Goal: Information Seeking & Learning: Learn about a topic

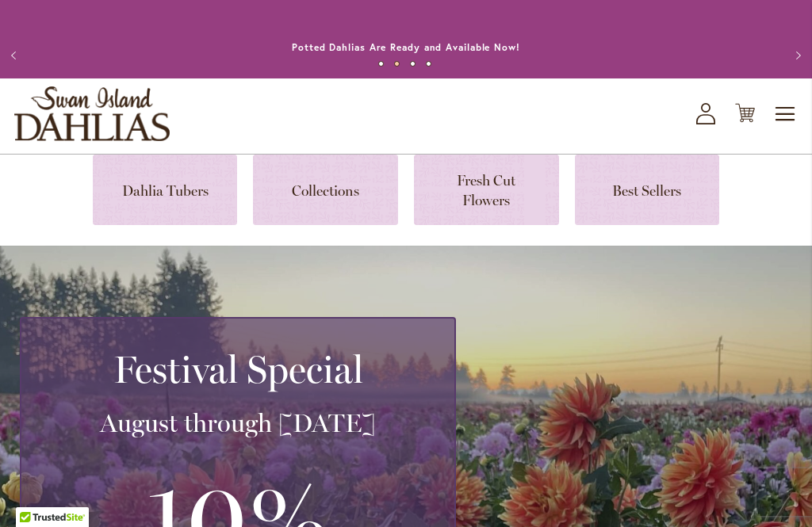
click at [197, 196] on link at bounding box center [165, 190] width 145 height 71
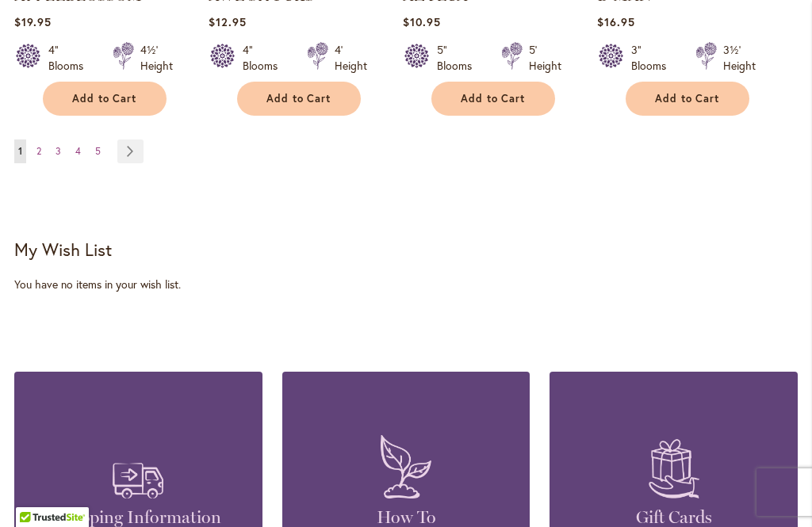
scroll to position [1823, 0]
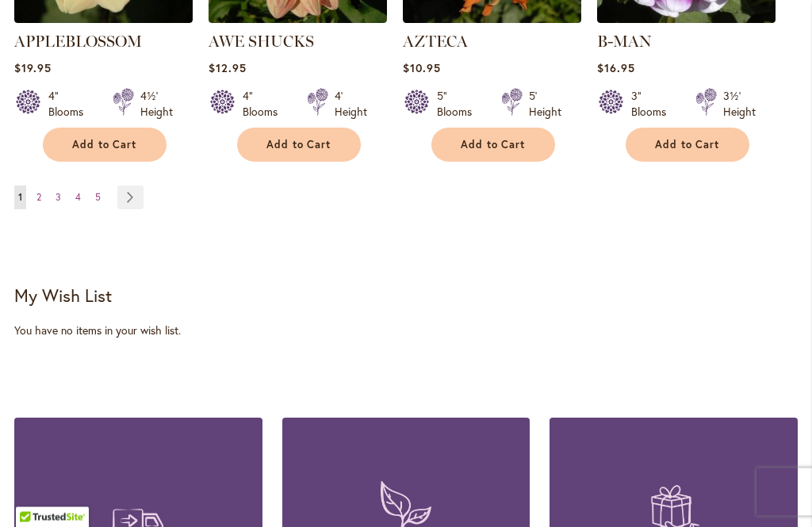
click at [138, 186] on link "Page Next" at bounding box center [130, 198] width 26 height 24
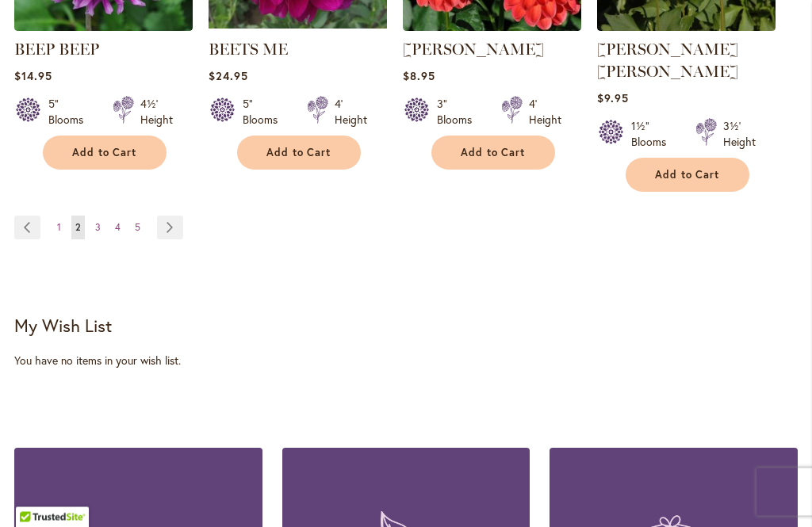
scroll to position [1794, 0]
click at [164, 216] on link "Page Next" at bounding box center [170, 228] width 26 height 24
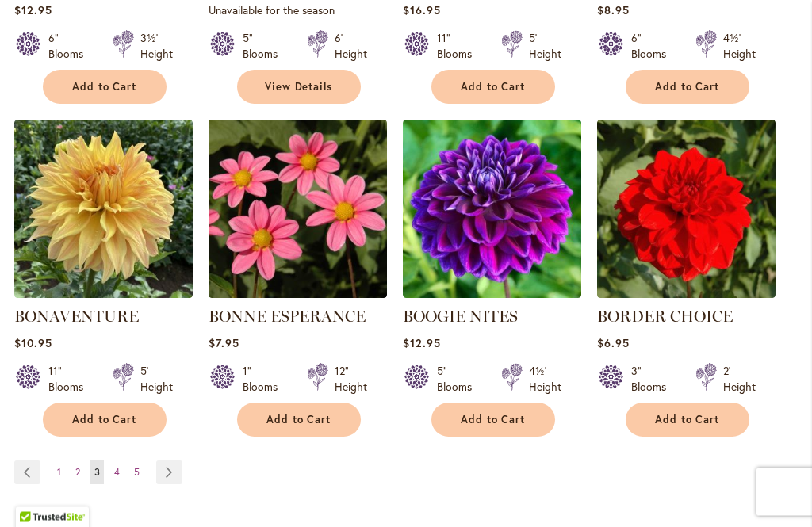
scroll to position [1526, 0]
click at [123, 474] on link "Page 4" at bounding box center [116, 473] width 13 height 24
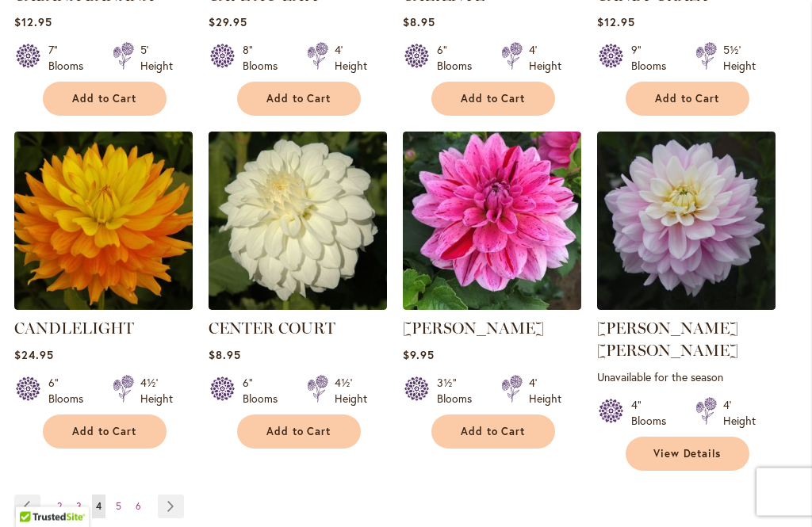
scroll to position [1537, 0]
click at [175, 495] on link "Page Next" at bounding box center [171, 507] width 26 height 24
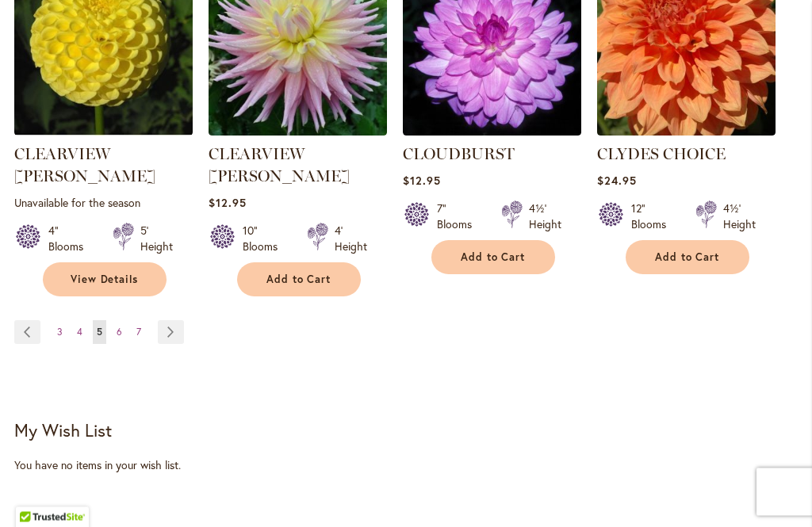
scroll to position [1733, 0]
click at [173, 320] on link "Page Next" at bounding box center [171, 332] width 26 height 24
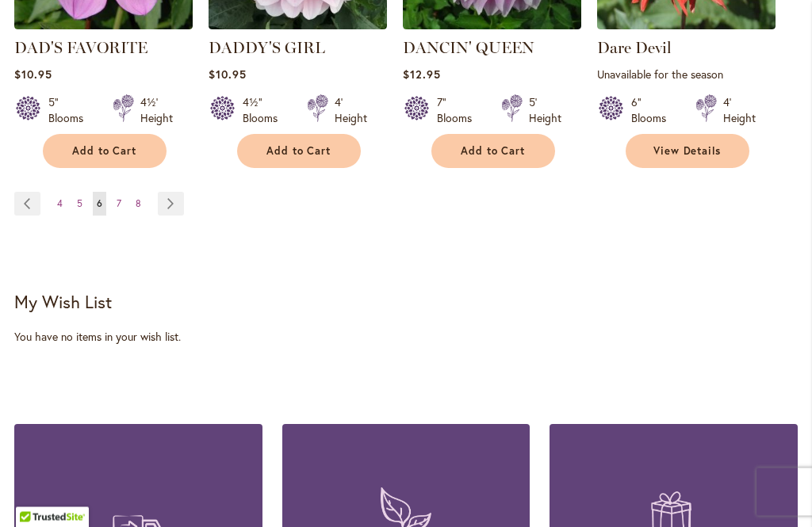
scroll to position [1844, 0]
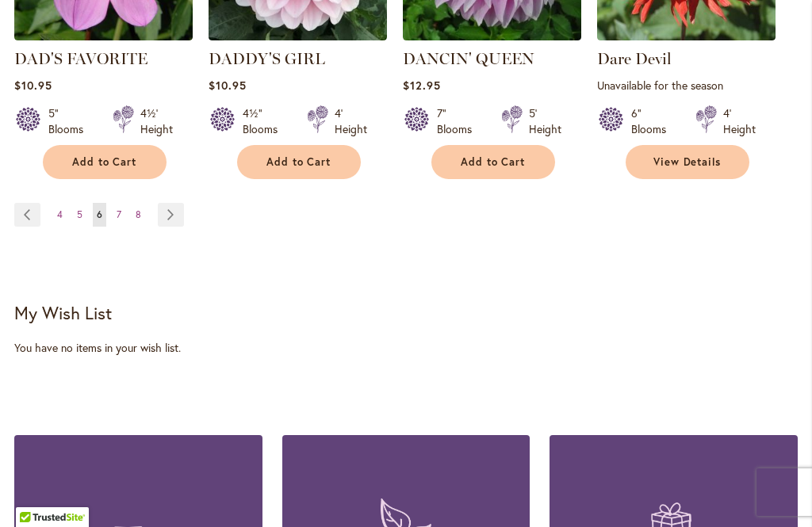
click at [169, 203] on link "Page Next" at bounding box center [171, 215] width 26 height 24
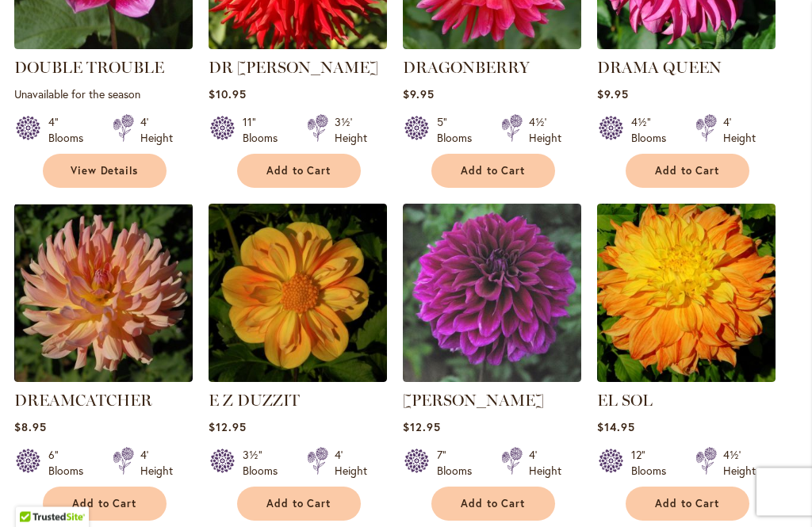
scroll to position [1492, 0]
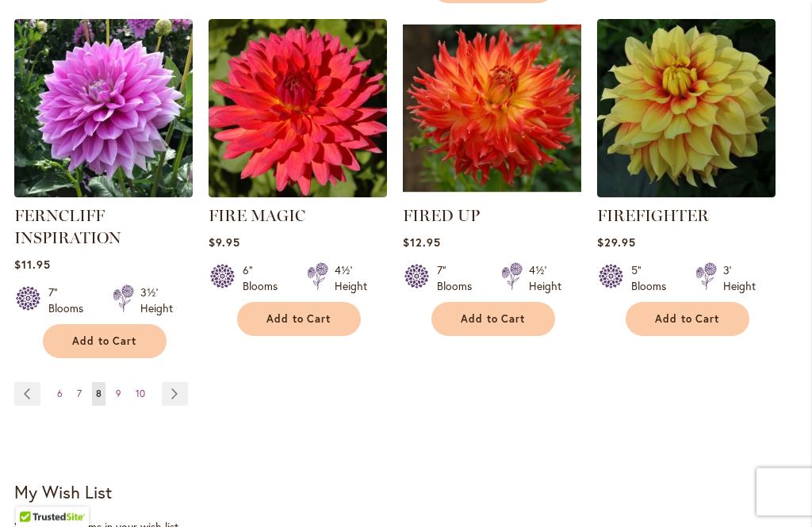
scroll to position [1665, 0]
click at [117, 392] on span "9" at bounding box center [119, 394] width 6 height 12
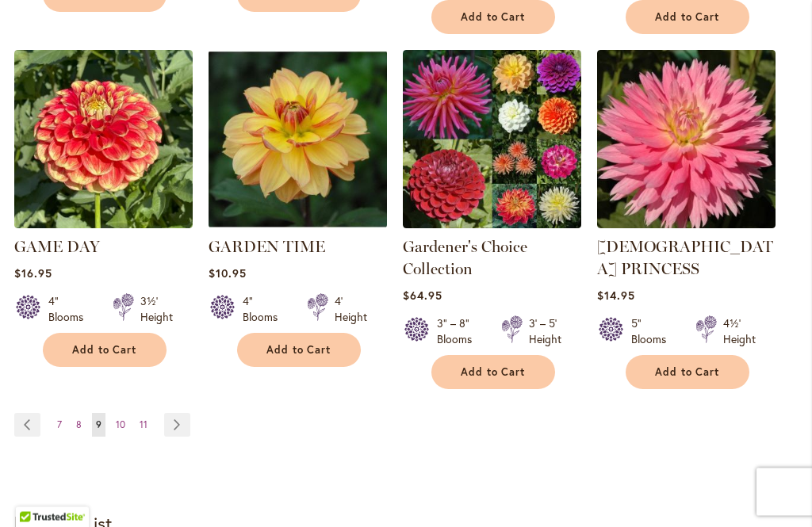
scroll to position [1674, 0]
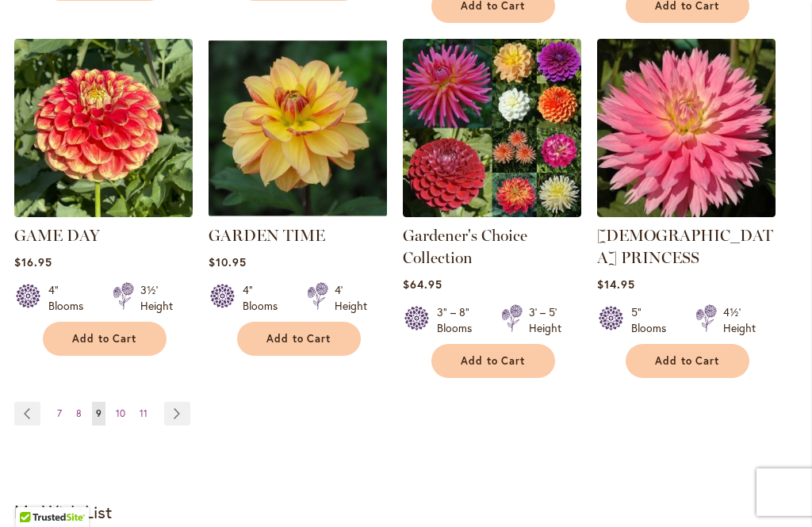
click at [122, 408] on span "10" at bounding box center [121, 414] width 10 height 12
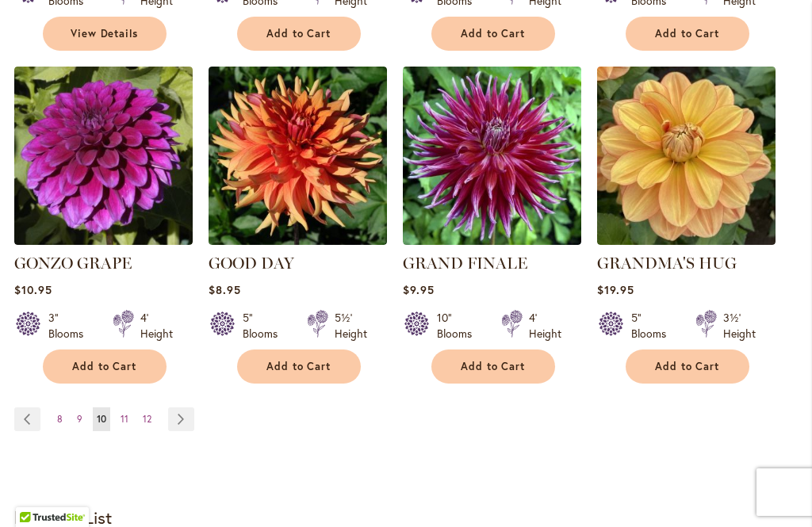
scroll to position [1625, 0]
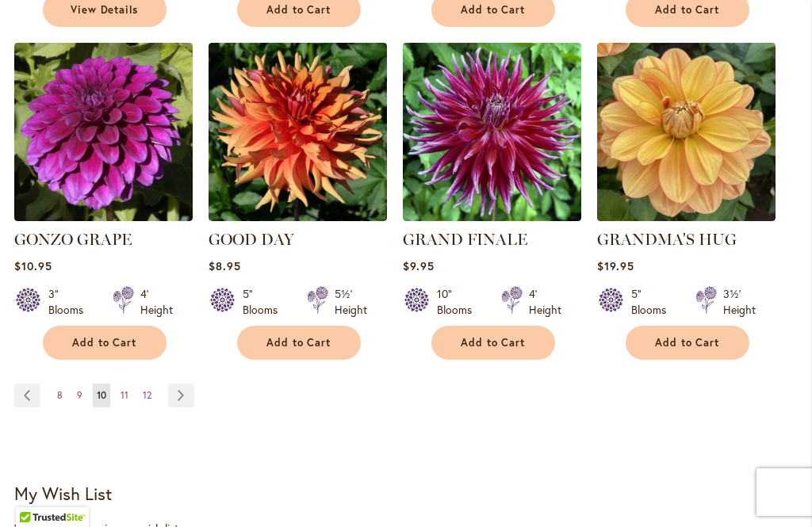
click at [128, 384] on link "Page 11" at bounding box center [125, 396] width 16 height 24
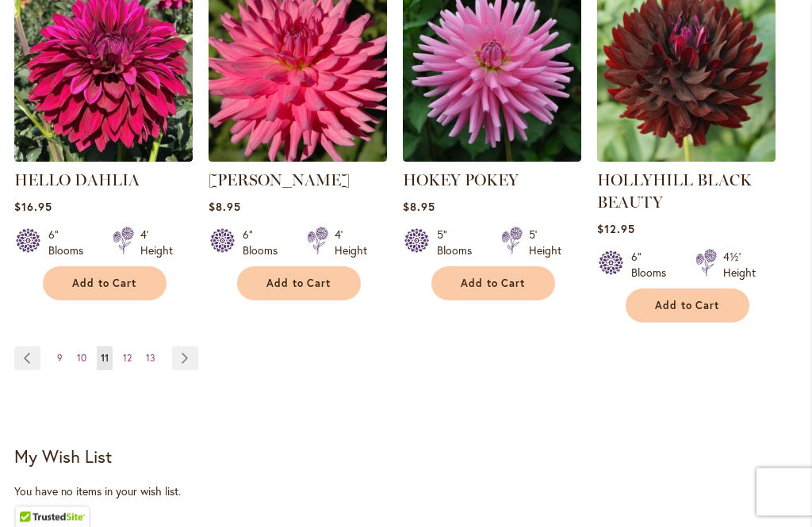
scroll to position [1723, 0]
click at [130, 354] on span "12" at bounding box center [127, 358] width 9 height 12
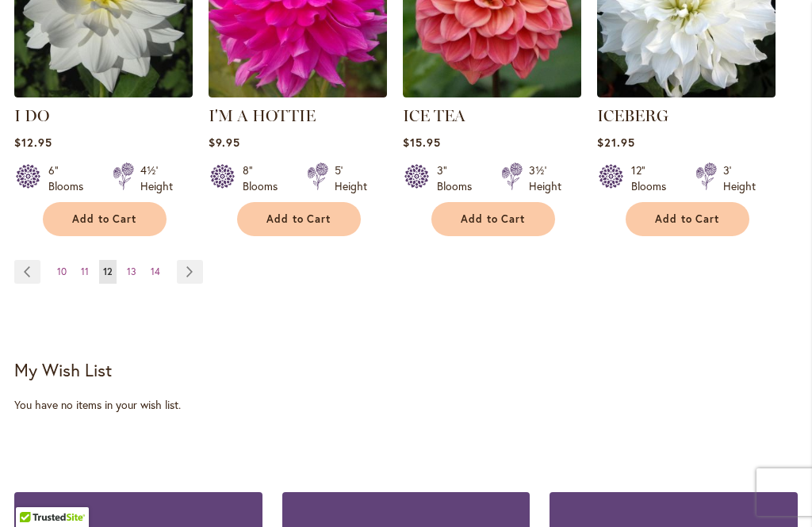
scroll to position [1750, 0]
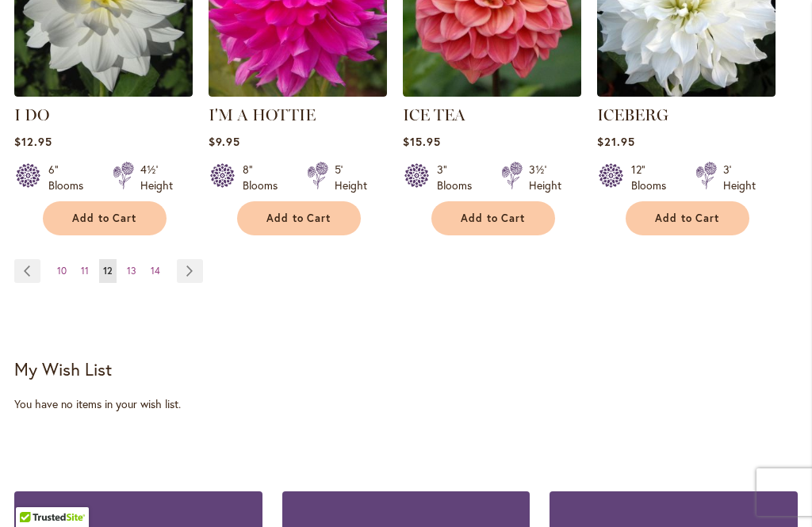
click at [140, 259] on link "Page 13" at bounding box center [131, 271] width 17 height 24
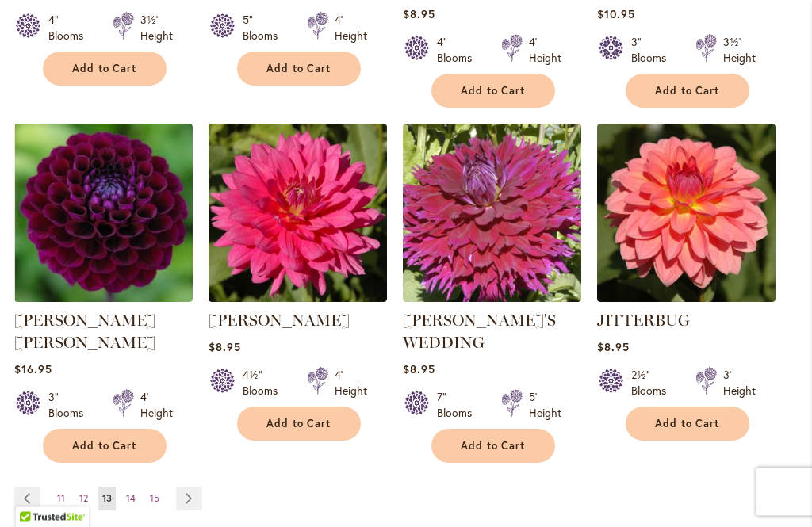
scroll to position [1566, 0]
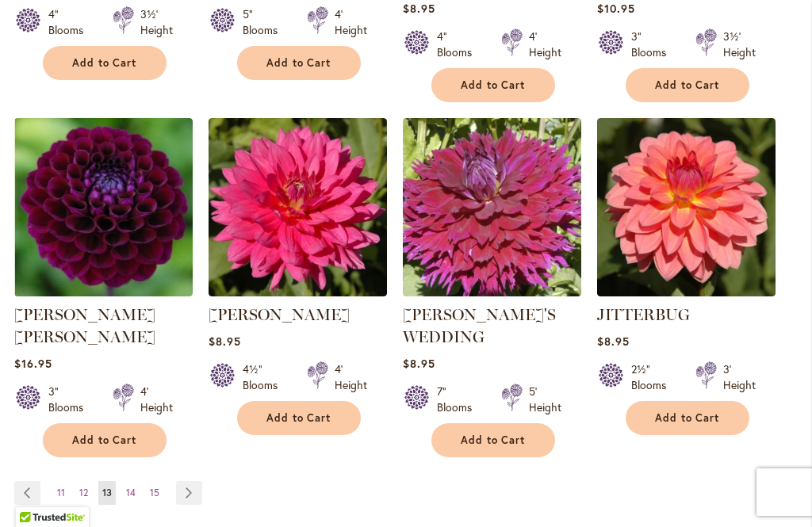
click at [133, 487] on span "14" at bounding box center [131, 493] width 10 height 12
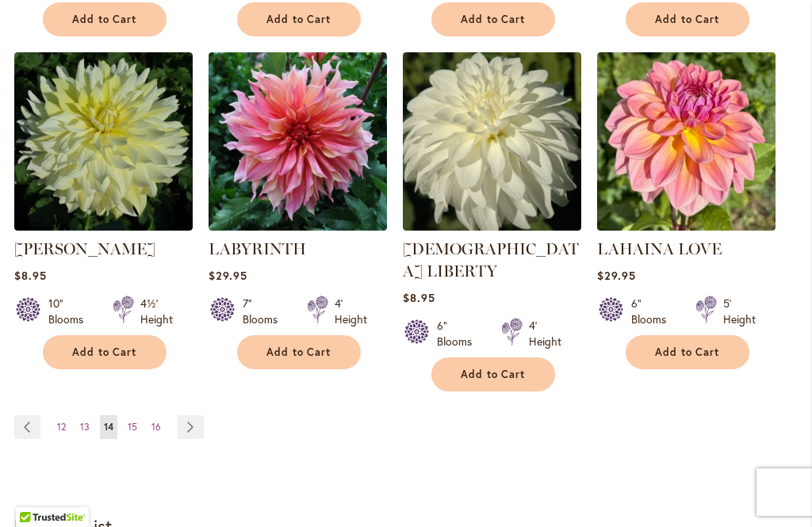
scroll to position [1597, 0]
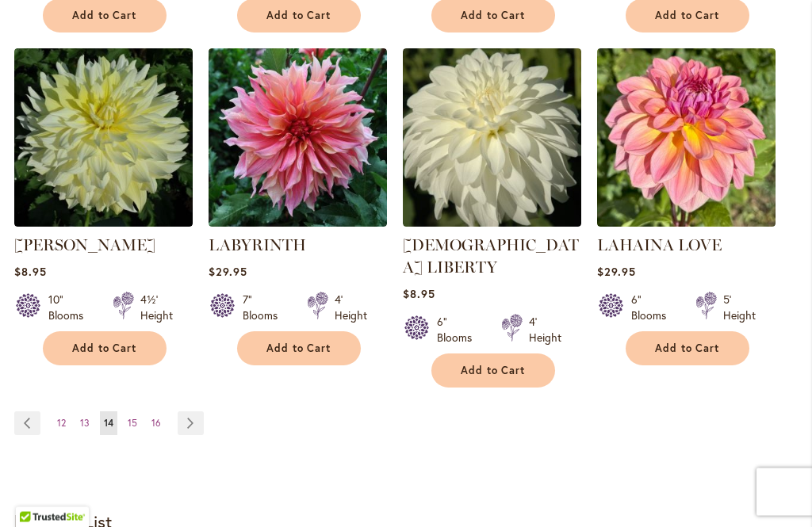
click at [133, 418] on span "15" at bounding box center [133, 424] width 10 height 12
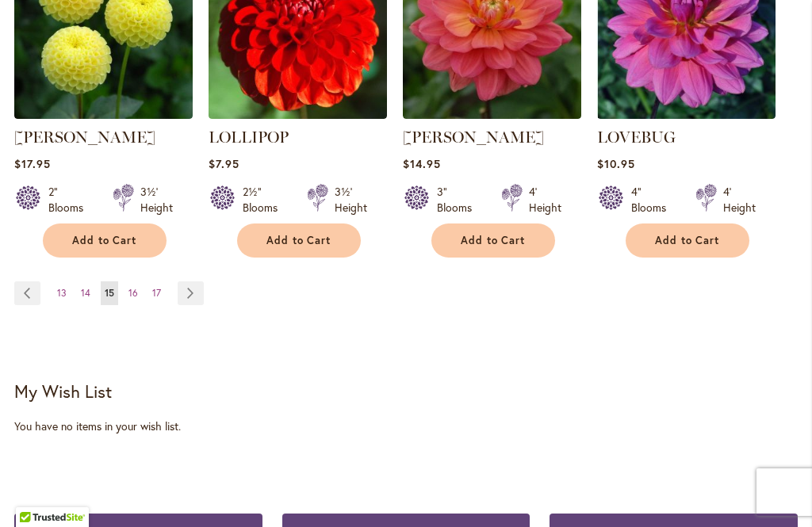
scroll to position [1694, 0]
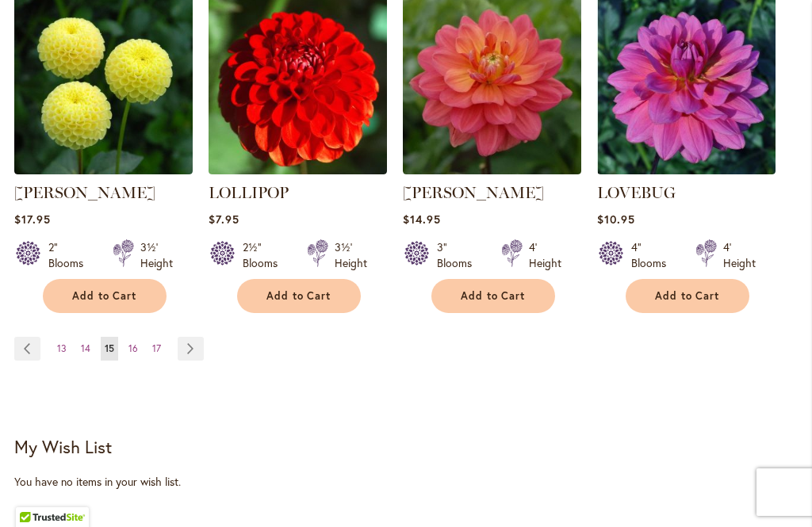
click at [134, 343] on span "16" at bounding box center [133, 349] width 10 height 12
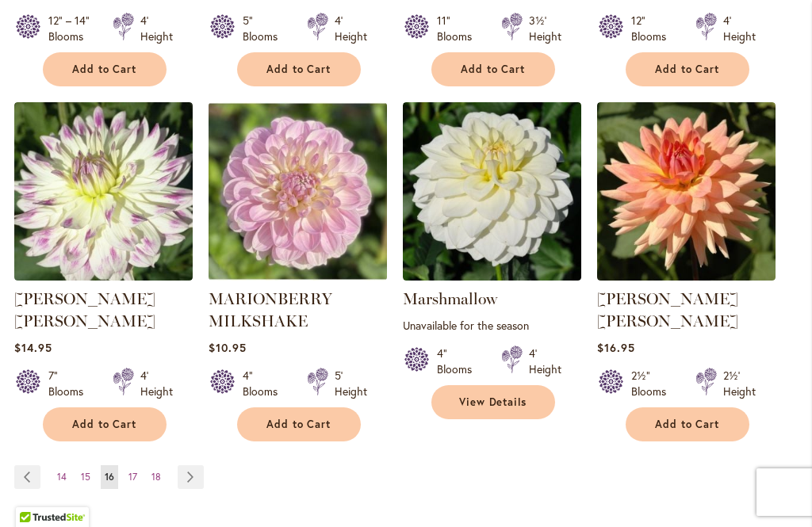
scroll to position [1570, 0]
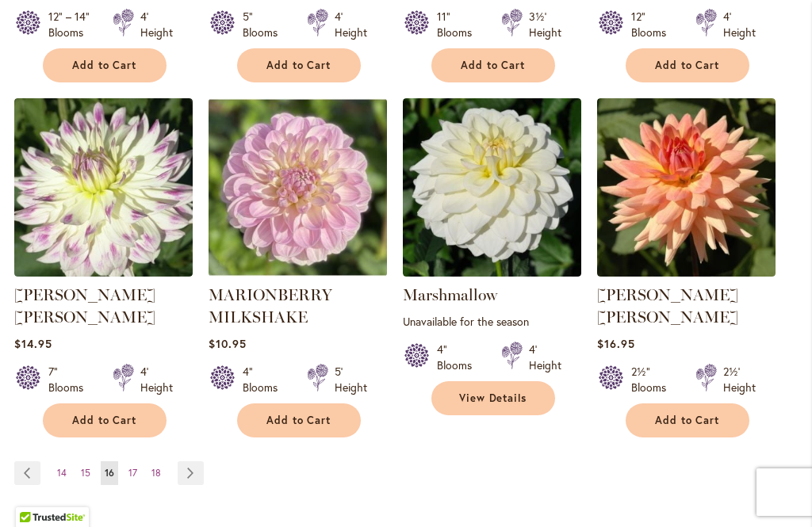
click at [130, 467] on span "17" at bounding box center [132, 473] width 9 height 12
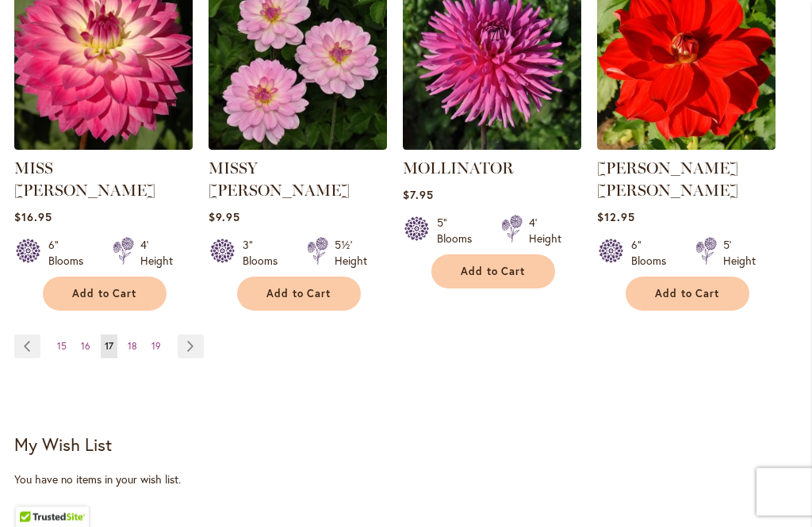
scroll to position [1686, 0]
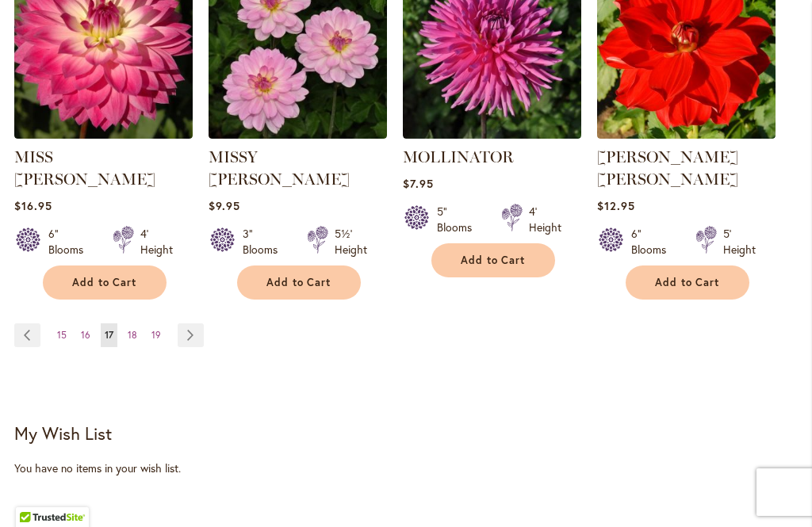
click at [128, 329] on span "18" at bounding box center [133, 335] width 10 height 12
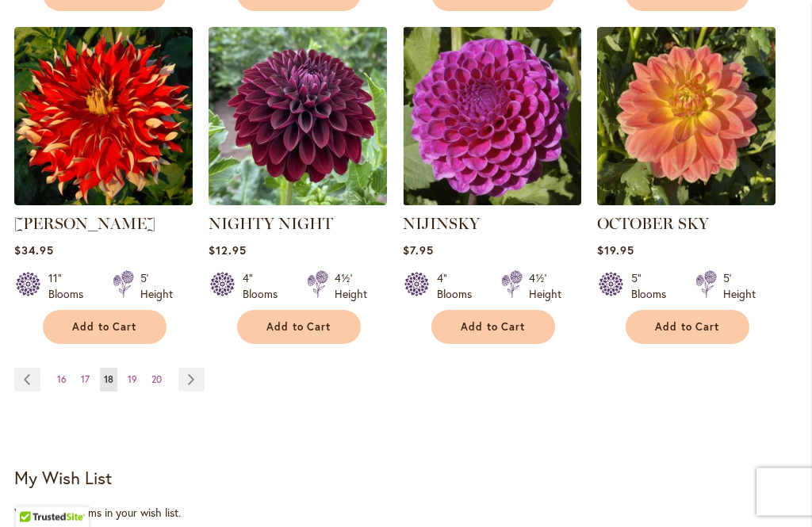
scroll to position [1619, 0]
click at [130, 377] on span "19" at bounding box center [133, 379] width 10 height 12
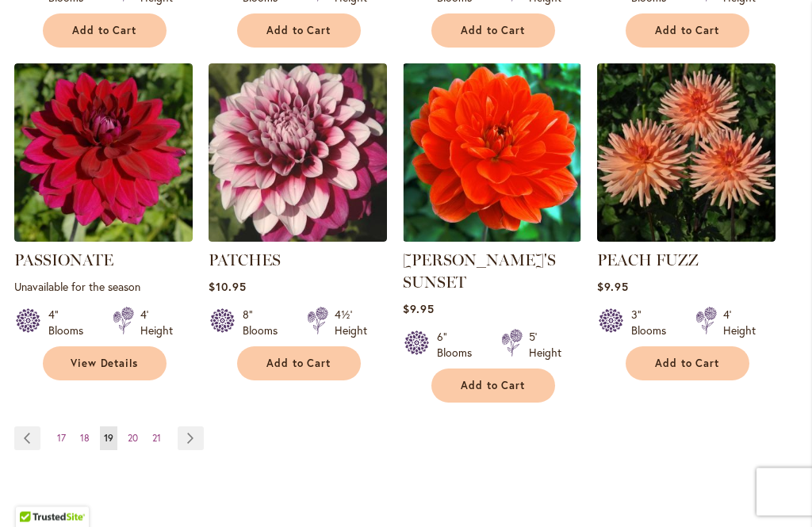
scroll to position [1606, 0]
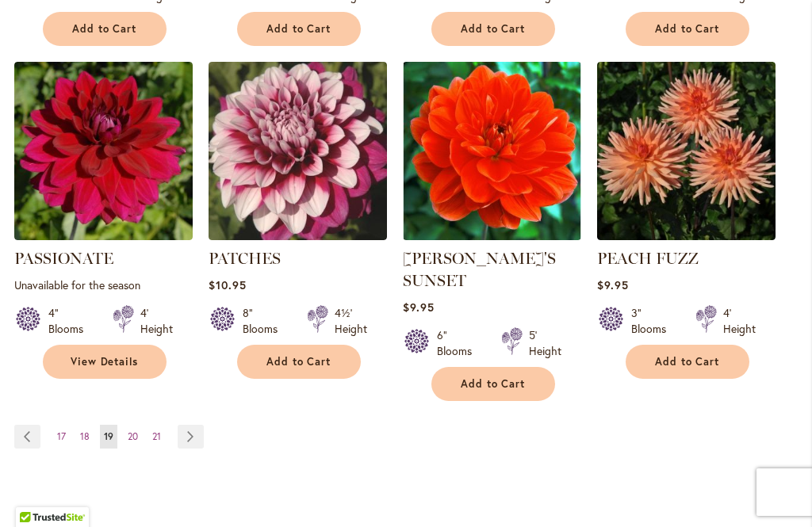
click at [130, 431] on span "20" at bounding box center [133, 437] width 10 height 12
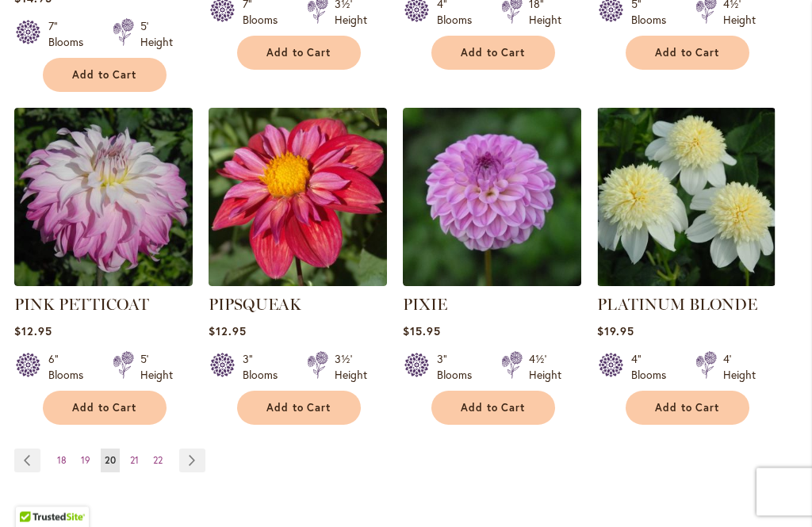
scroll to position [1605, 0]
click at [135, 454] on span "21" at bounding box center [134, 460] width 9 height 12
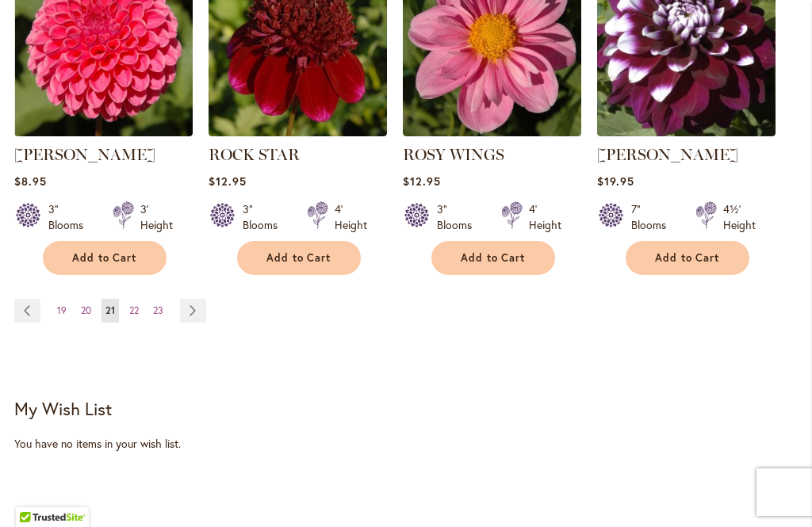
scroll to position [1709, 0]
click at [141, 313] on link "Page 22" at bounding box center [133, 312] width 17 height 24
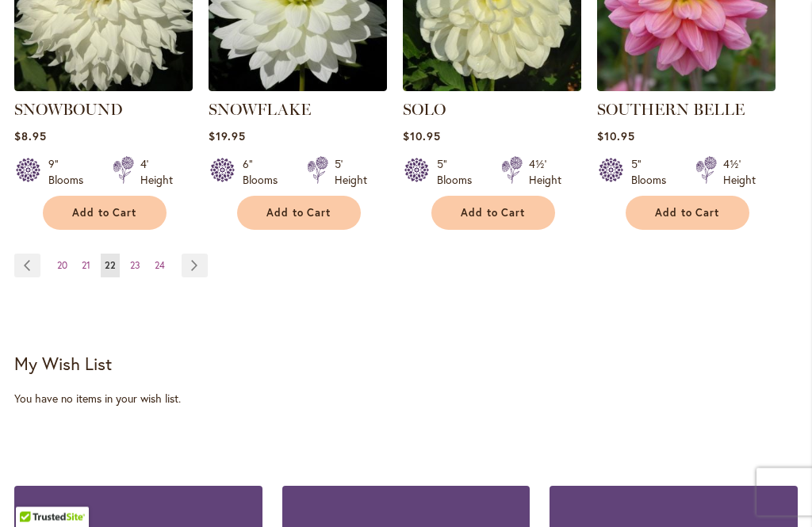
scroll to position [1742, 0]
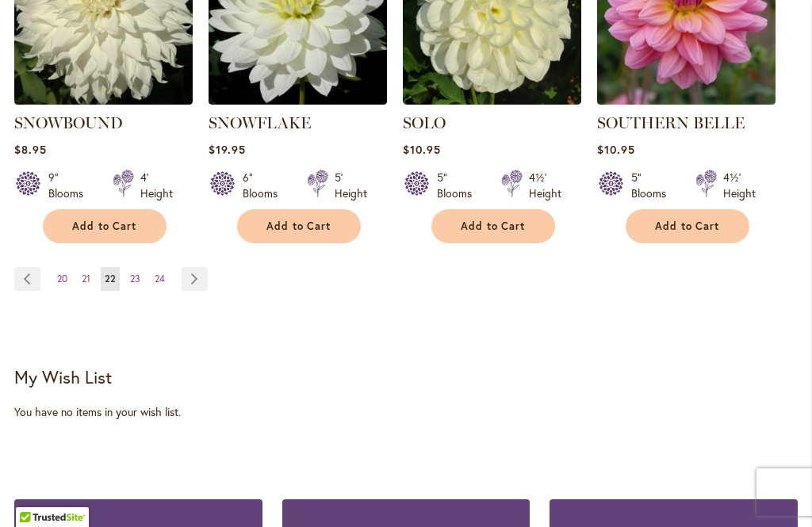
click at [136, 273] on span "23" at bounding box center [135, 279] width 10 height 12
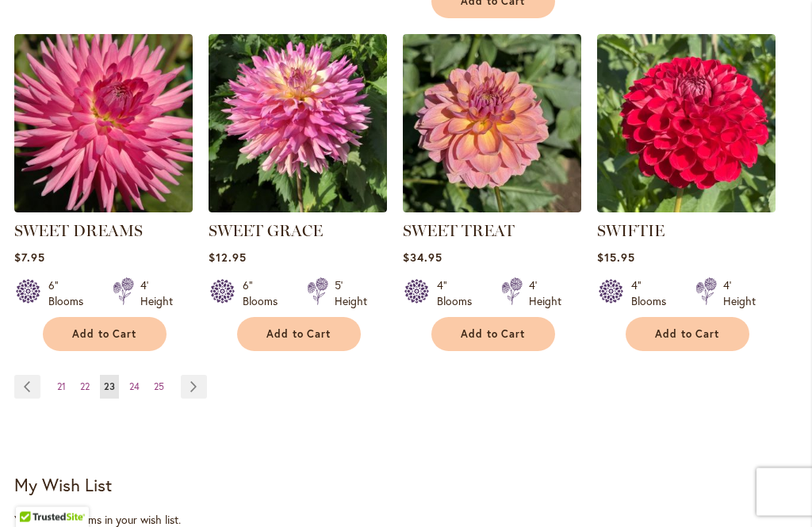
scroll to position [1634, 0]
click at [138, 387] on span "24" at bounding box center [134, 387] width 10 height 12
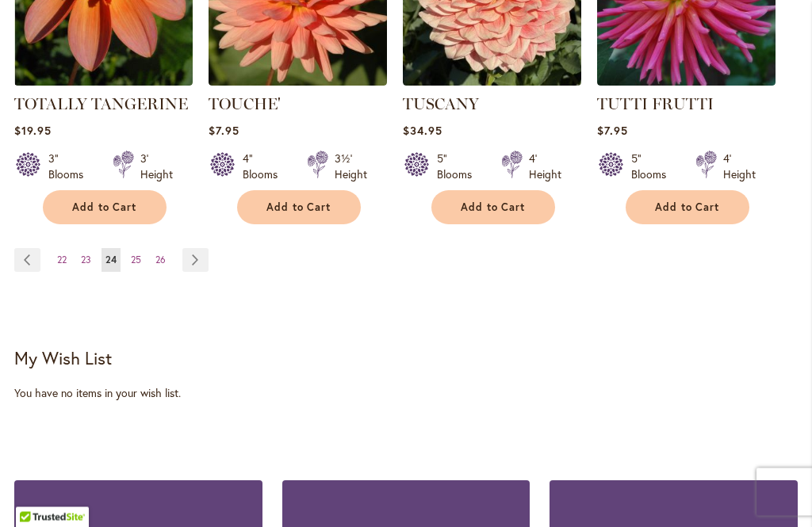
scroll to position [1761, 0]
click at [142, 248] on link "Page 25" at bounding box center [136, 260] width 18 height 24
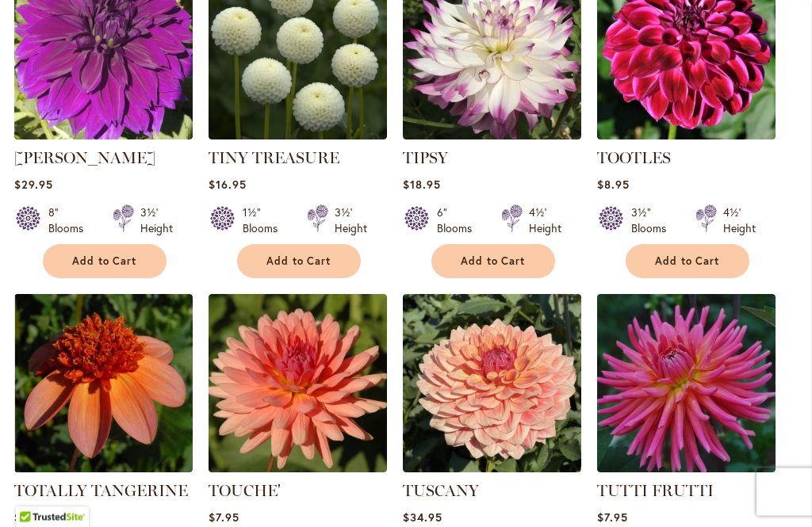
scroll to position [1363, 0]
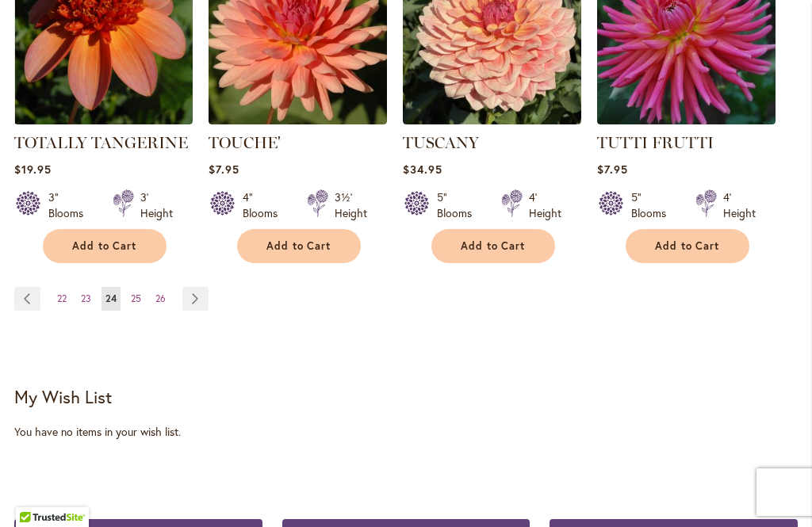
scroll to position [1735, 0]
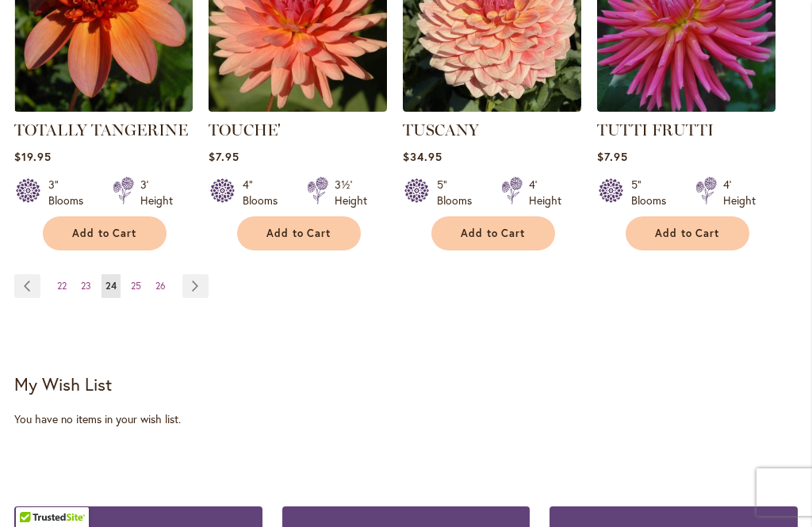
click at [134, 274] on link "Page 25" at bounding box center [136, 286] width 18 height 24
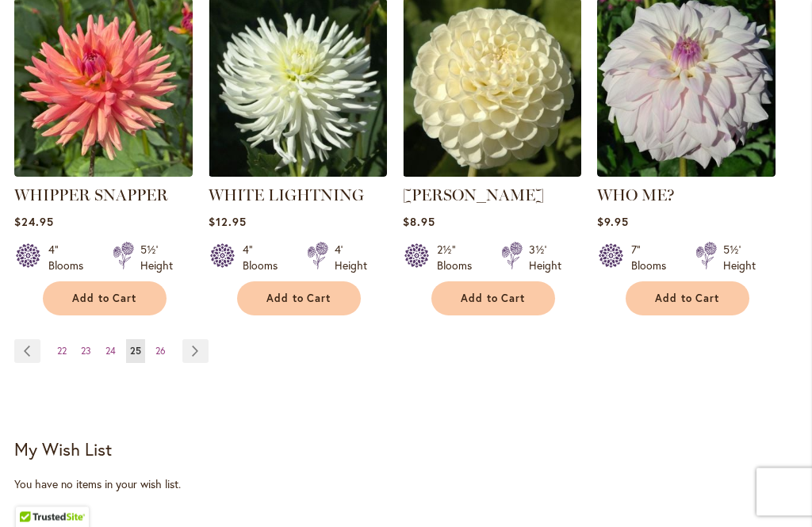
scroll to position [1670, 0]
click at [168, 339] on link "Page 26" at bounding box center [160, 351] width 18 height 24
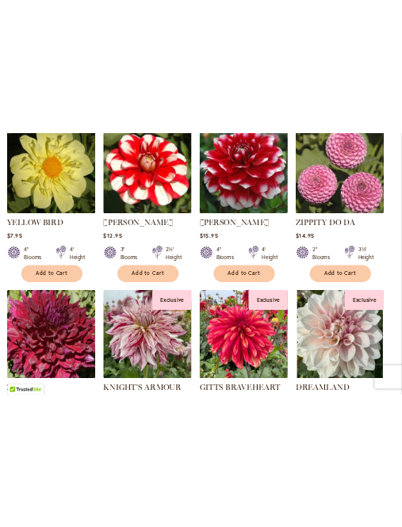
scroll to position [1636, 0]
